Goal: Task Accomplishment & Management: Manage account settings

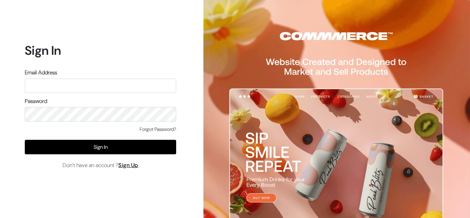
click at [65, 87] on input "text" at bounding box center [100, 85] width 151 height 14
type input "glowriousherbayur2024@gmail.com"
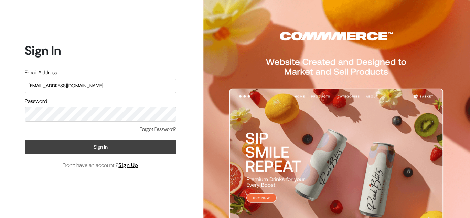
click at [98, 146] on button "Sign In" at bounding box center [100, 147] width 151 height 14
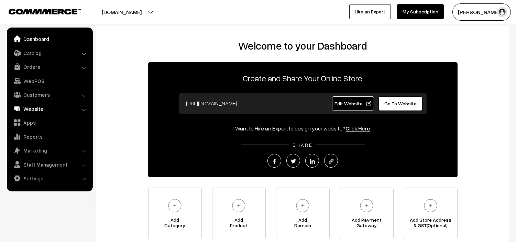
click at [33, 105] on link "Website" at bounding box center [50, 108] width 82 height 12
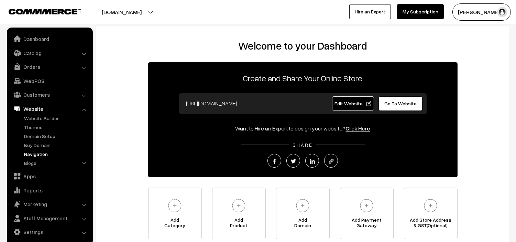
click at [39, 153] on link "Navigation" at bounding box center [56, 153] width 68 height 7
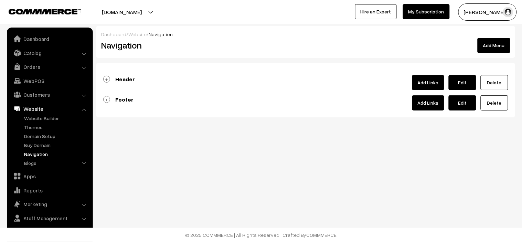
click at [117, 79] on b "Header" at bounding box center [125, 79] width 20 height 7
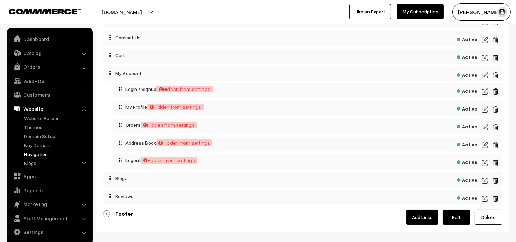
scroll to position [134, 0]
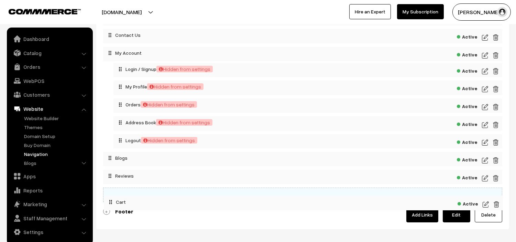
drag, startPoint x: 121, startPoint y: 54, endPoint x: 122, endPoint y: 200, distance: 146.4
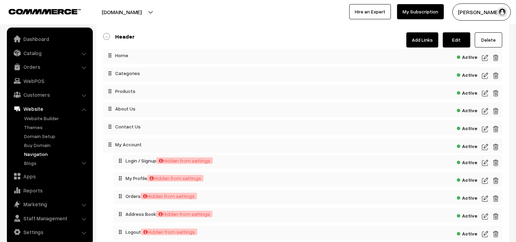
scroll to position [0, 0]
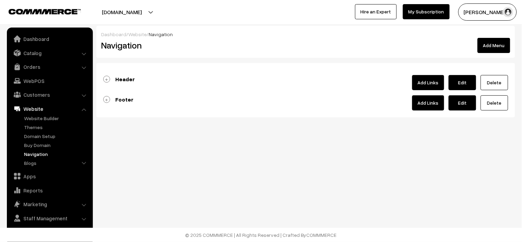
click at [115, 77] on b "Header" at bounding box center [125, 79] width 20 height 7
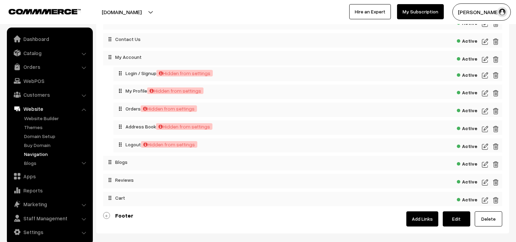
scroll to position [131, 0]
